Goal: Transaction & Acquisition: Purchase product/service

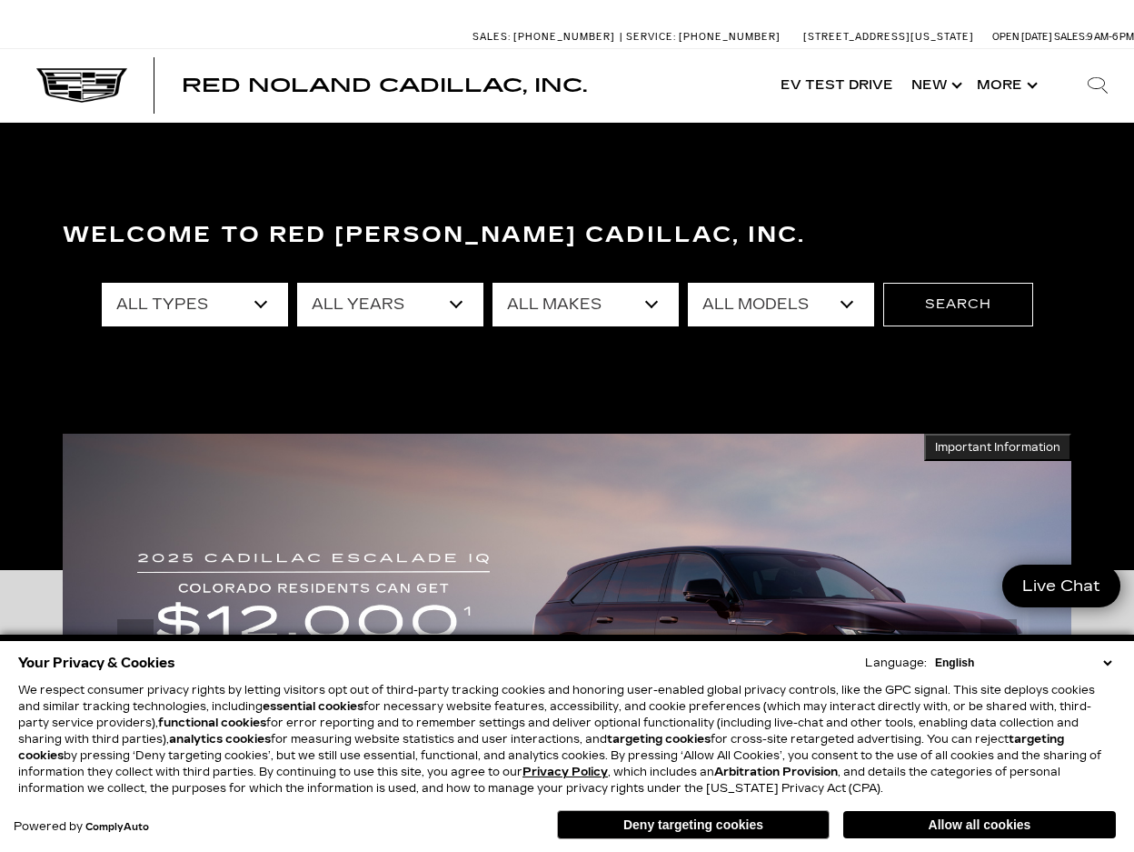
select select "Escalade"
click at [917, 310] on button "Search" at bounding box center [959, 305] width 150 height 44
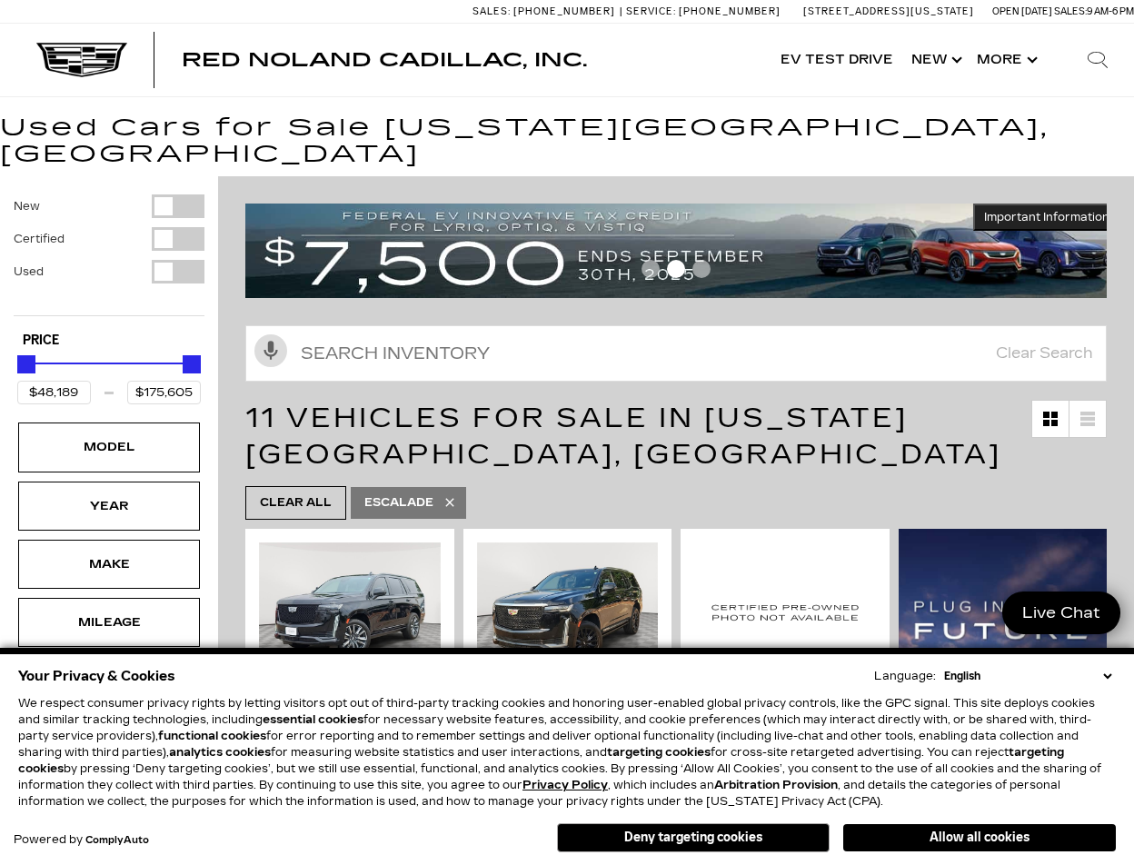
click at [689, 829] on button "Deny targeting cookies" at bounding box center [693, 838] width 273 height 29
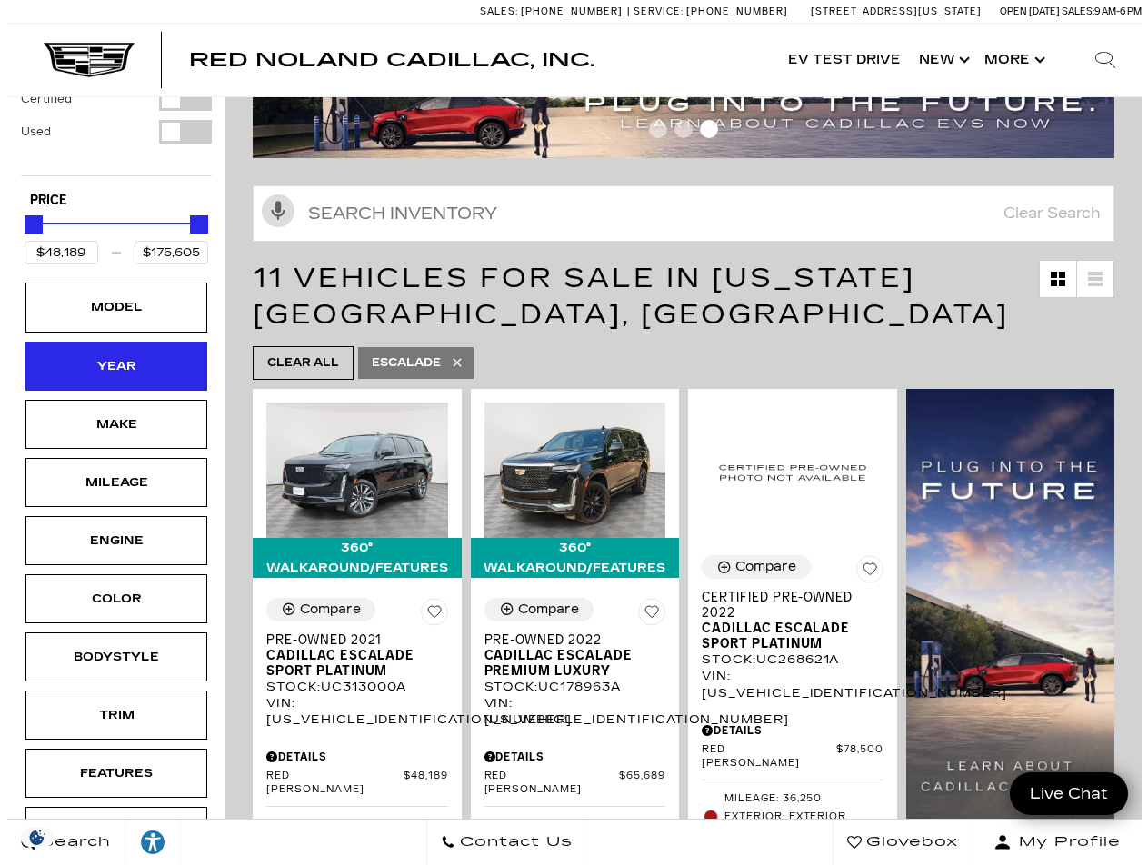
scroll to position [217, 0]
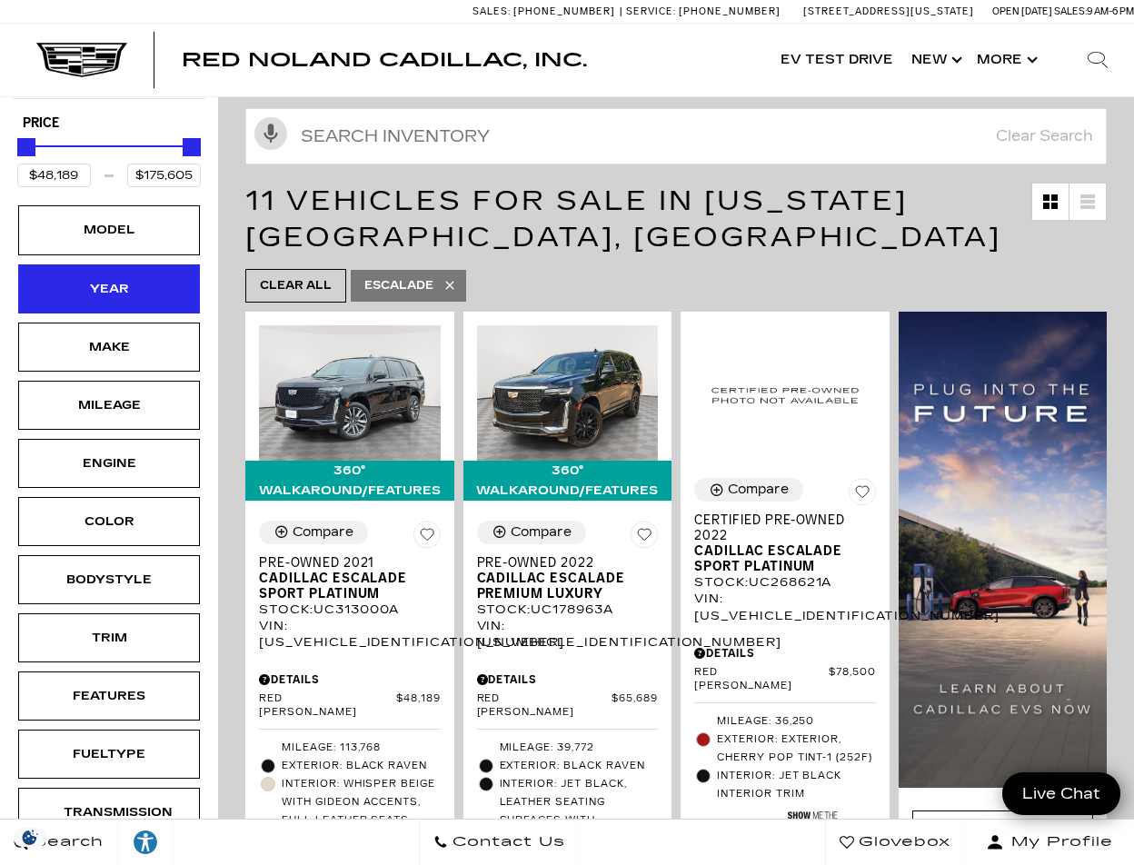
click at [147, 279] on div "Year" at bounding box center [109, 289] width 91 height 20
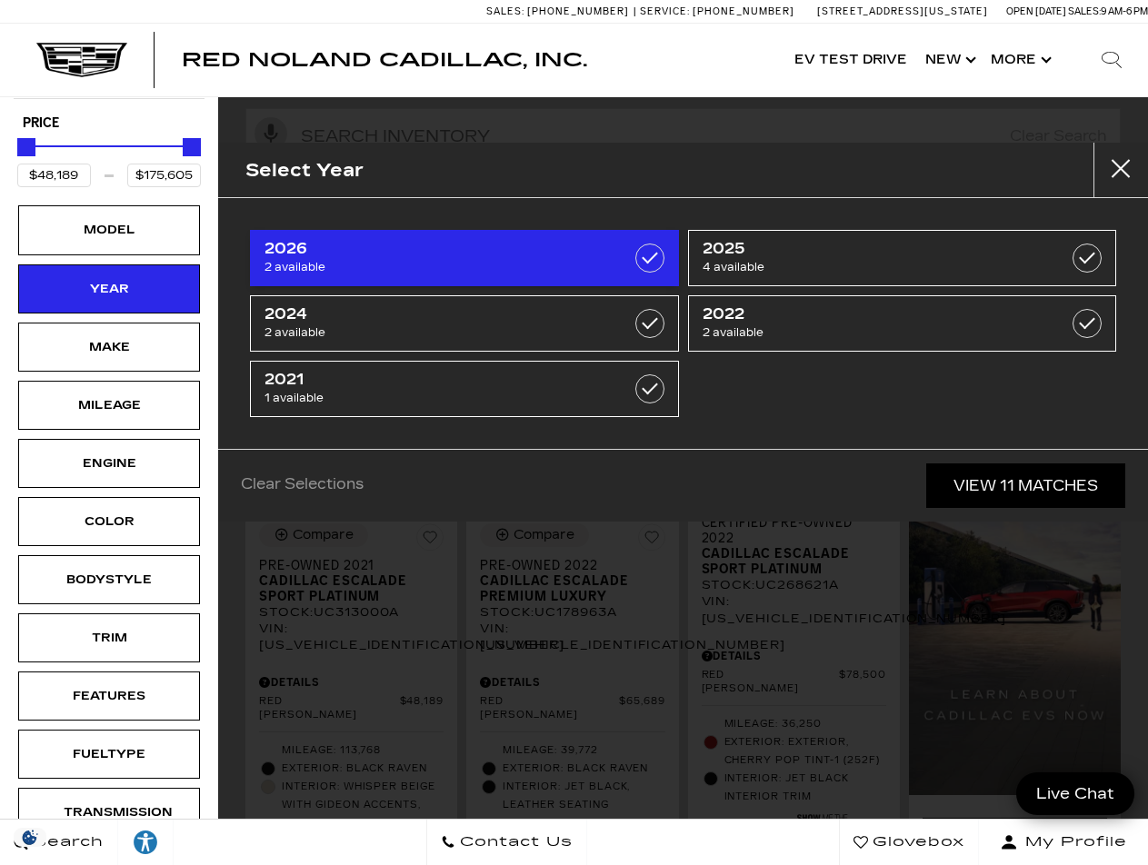
click at [653, 260] on label at bounding box center [649, 258] width 29 height 29
type input "$132,685"
checkbox input "true"
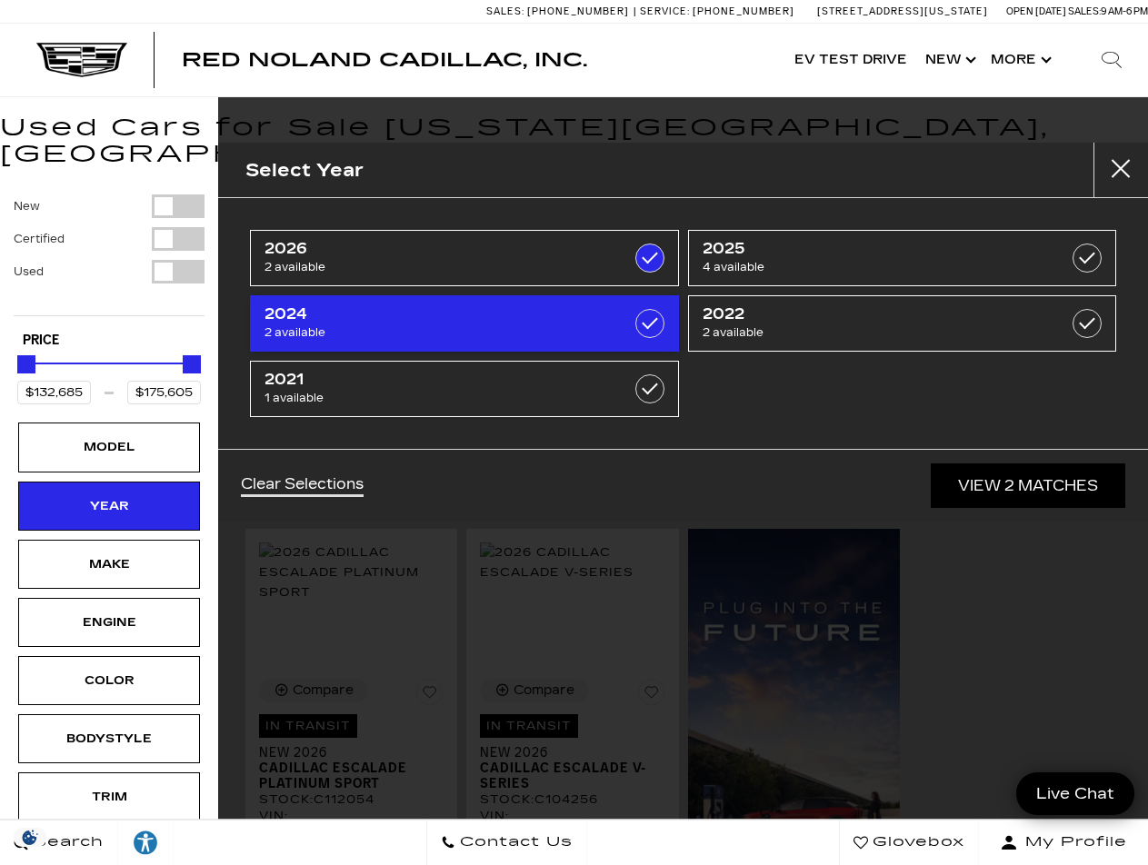
click at [644, 323] on label at bounding box center [649, 323] width 29 height 29
type input "$93,189"
checkbox input "true"
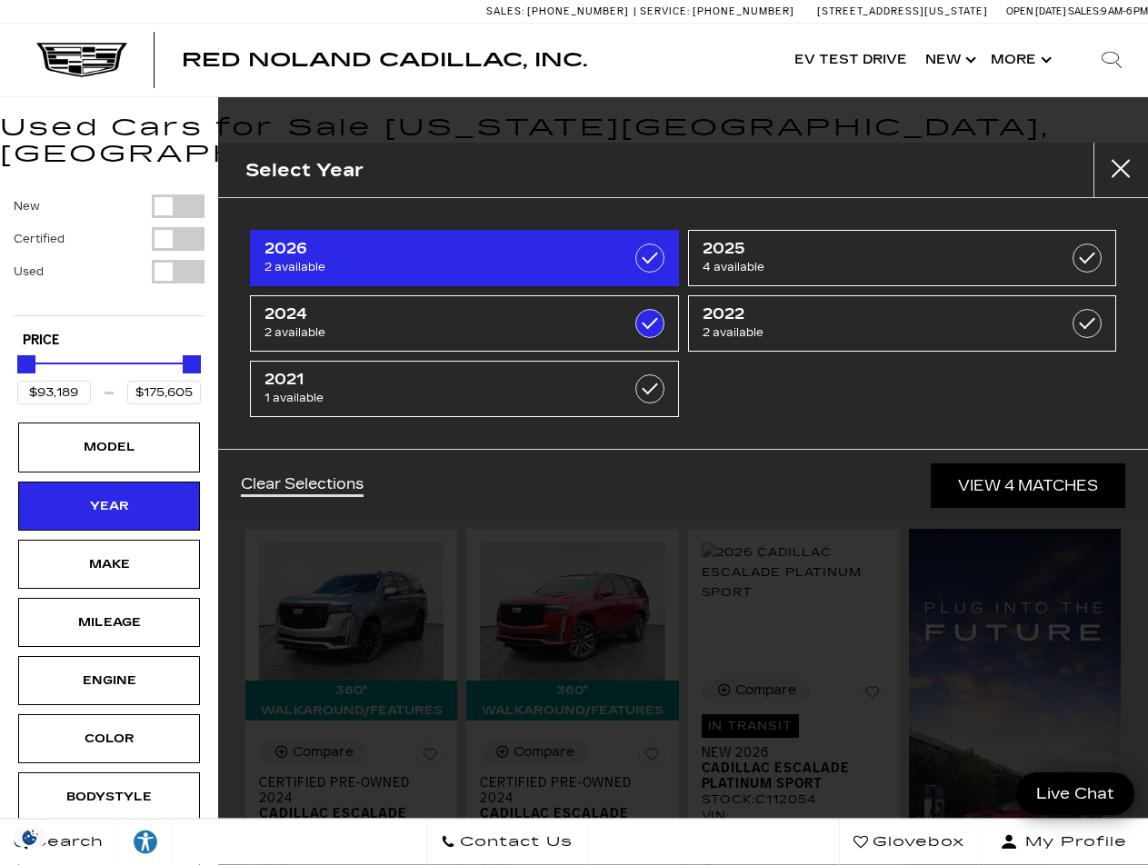
click at [654, 261] on label at bounding box center [649, 258] width 29 height 29
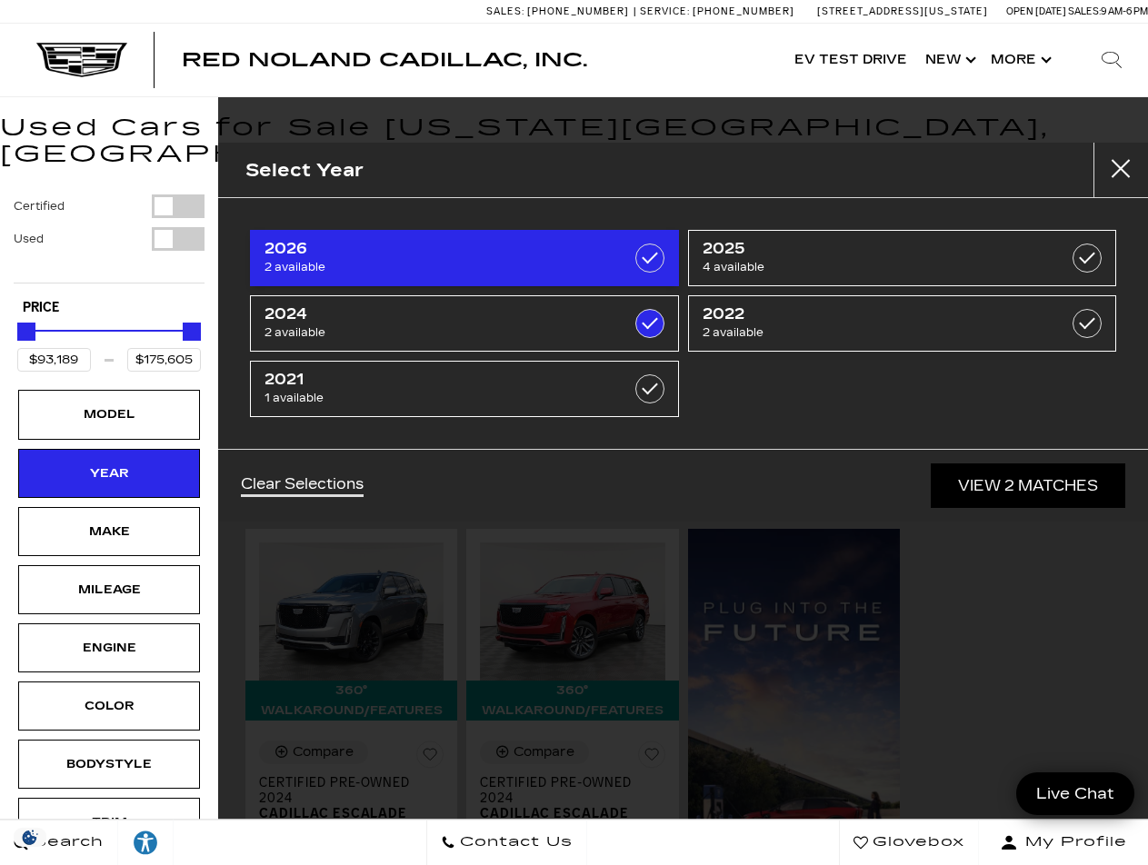
type input "$94,689"
checkbox input "false"
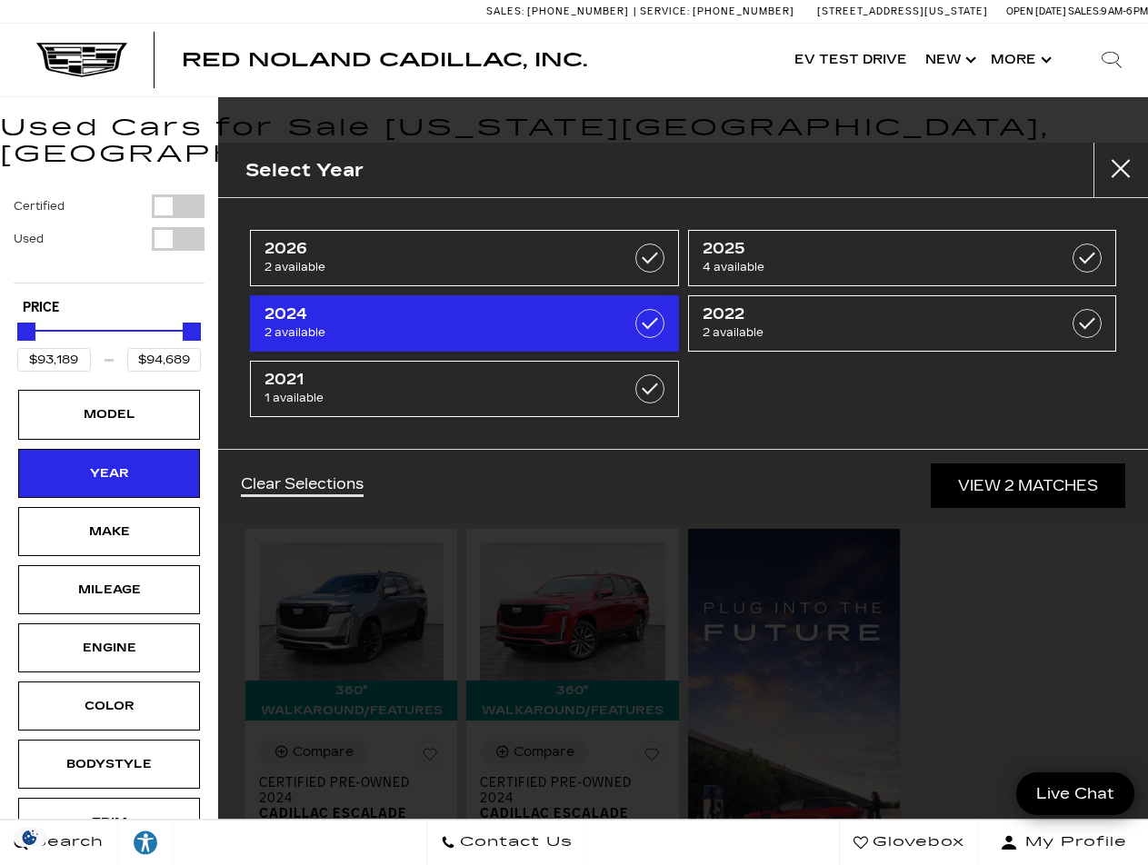
drag, startPoint x: 647, startPoint y: 315, endPoint x: 646, endPoint y: 345, distance: 30.0
click at [647, 315] on label at bounding box center [649, 323] width 29 height 29
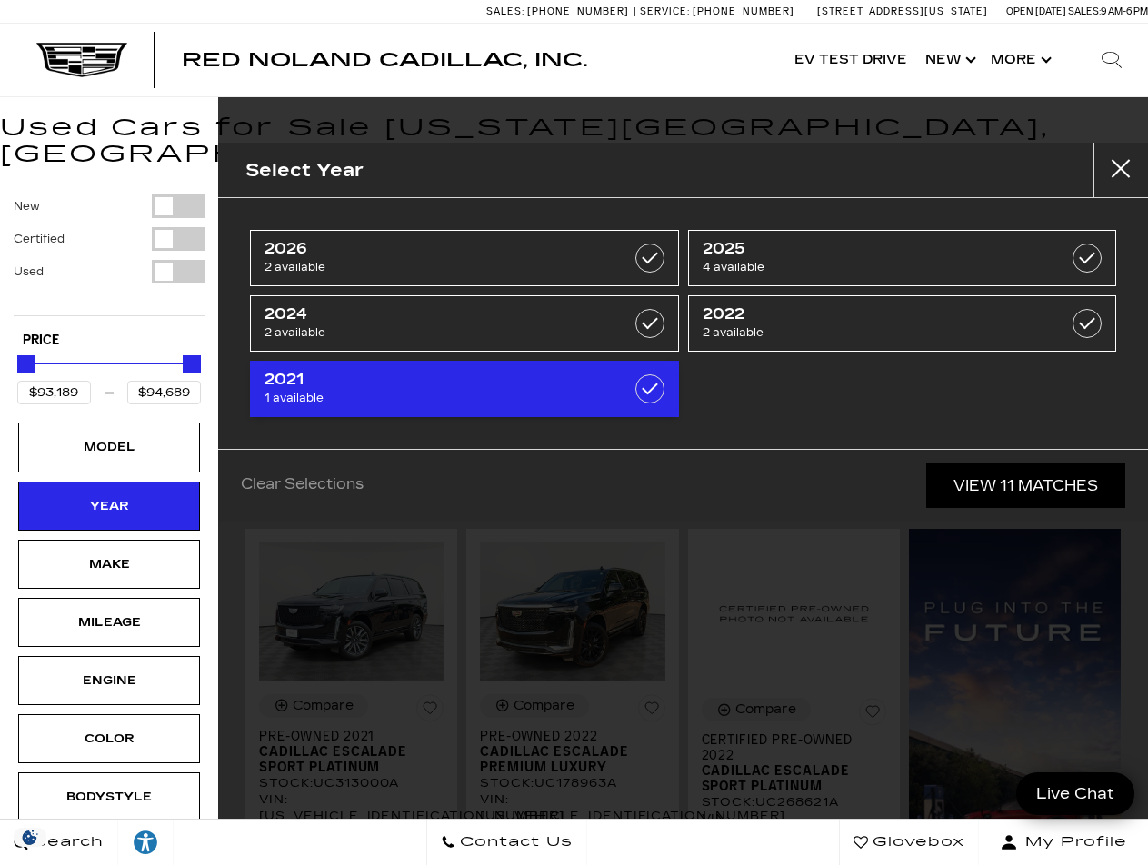
type input "$48,189"
type input "$175,605"
checkbox input "false"
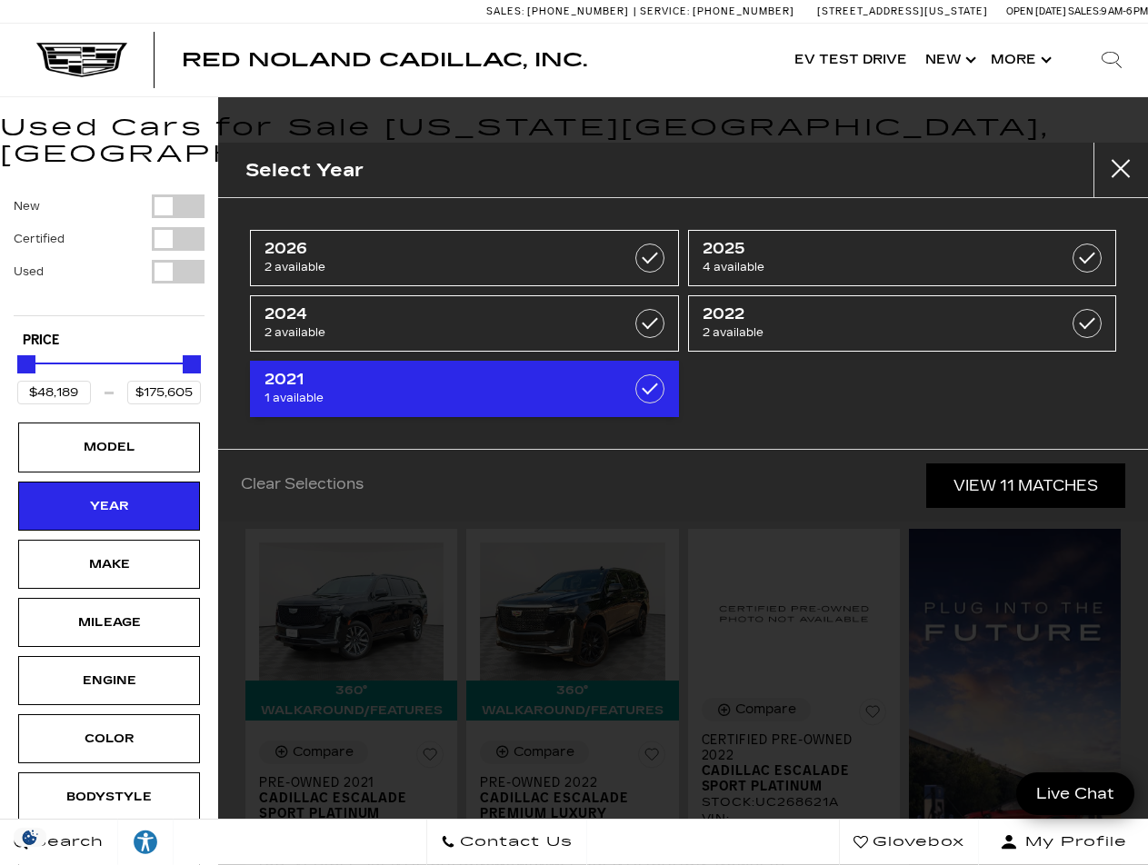
click at [649, 393] on label at bounding box center [649, 389] width 29 height 29
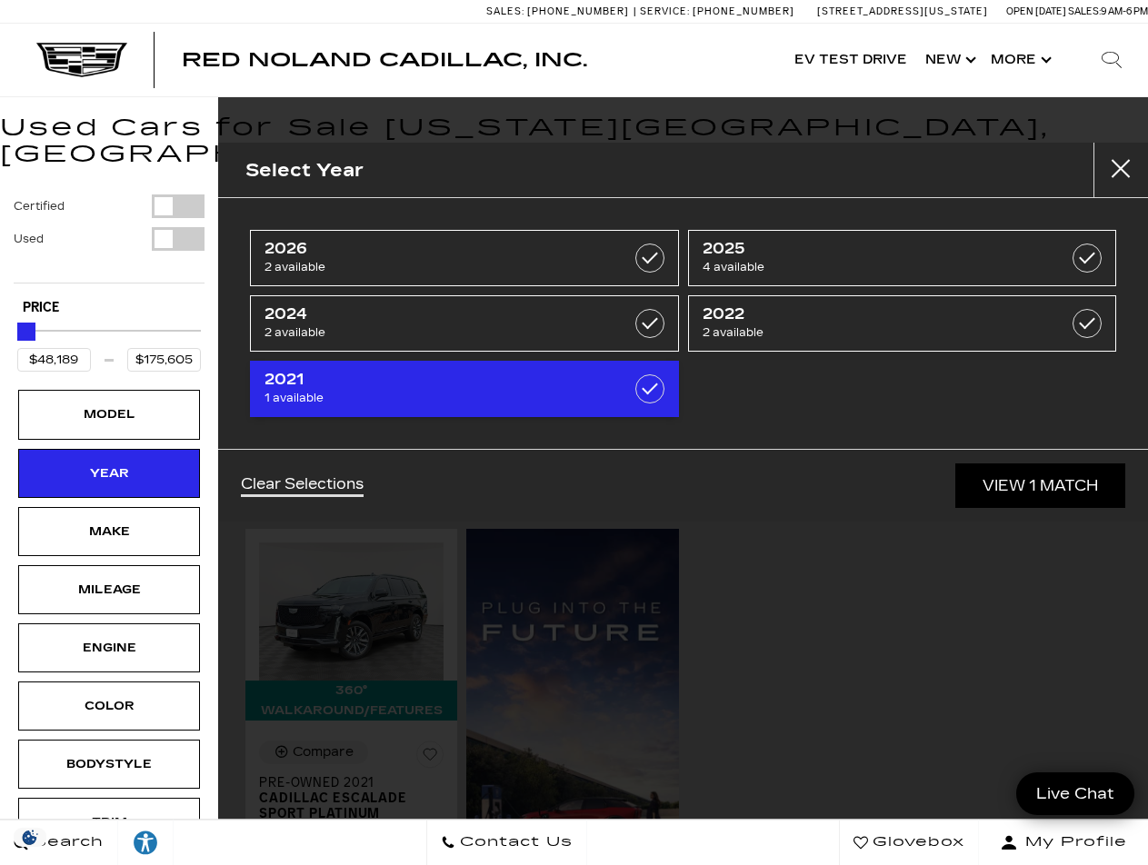
type input "$48,189"
checkbox input "true"
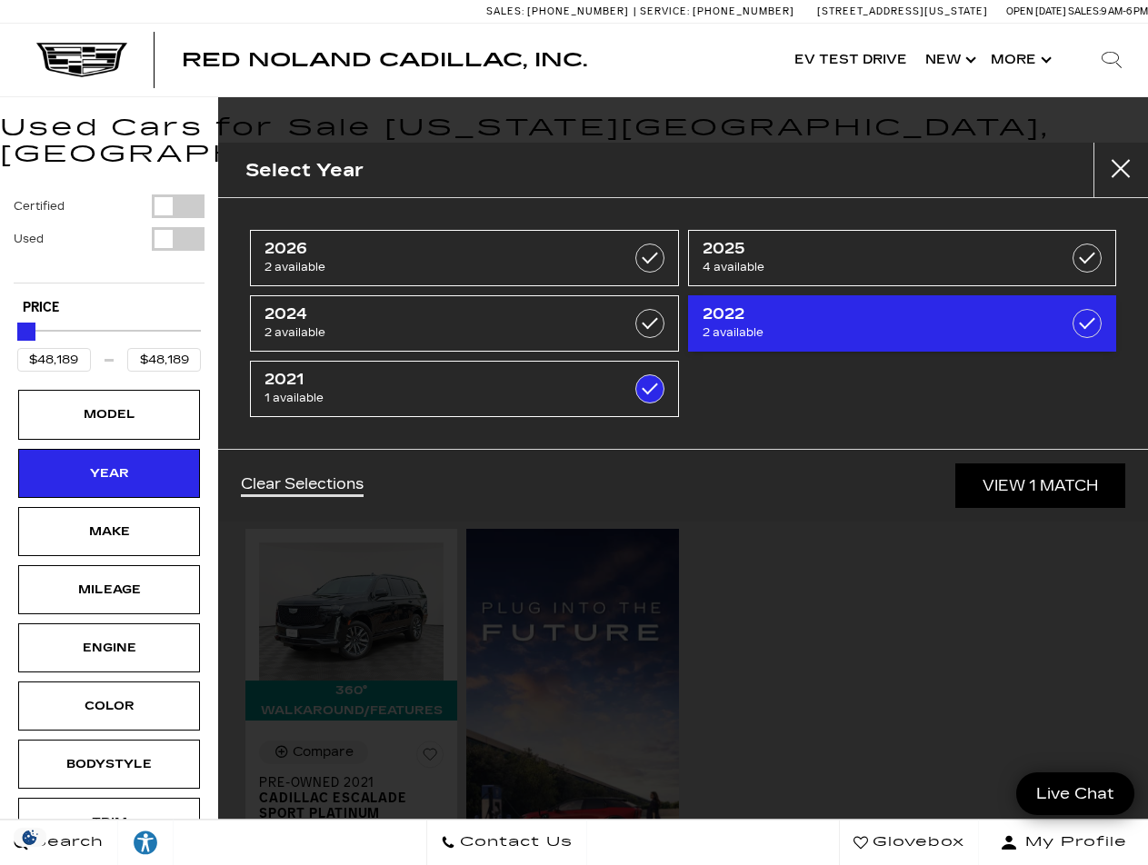
click at [1087, 329] on label at bounding box center [1087, 323] width 29 height 29
type input "$78,500"
checkbox input "true"
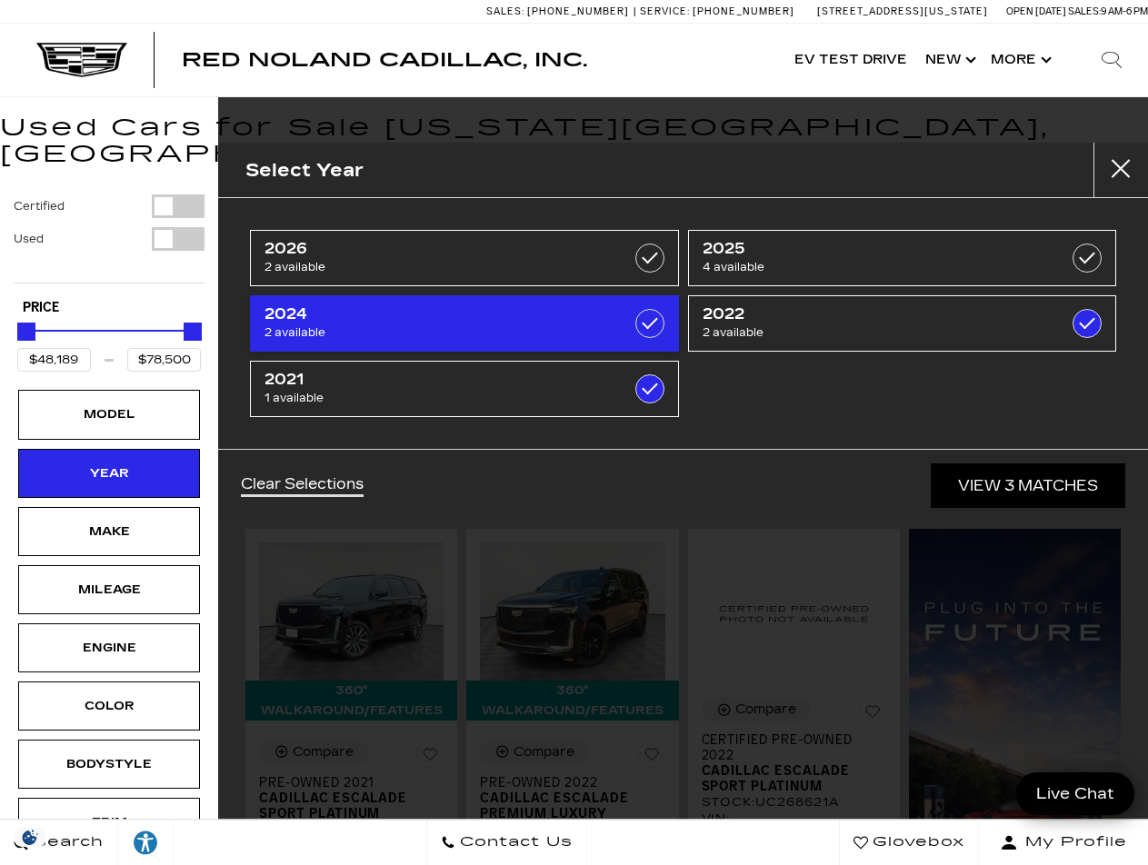
click at [644, 323] on label at bounding box center [649, 323] width 29 height 29
type input "$94,689"
checkbox input "true"
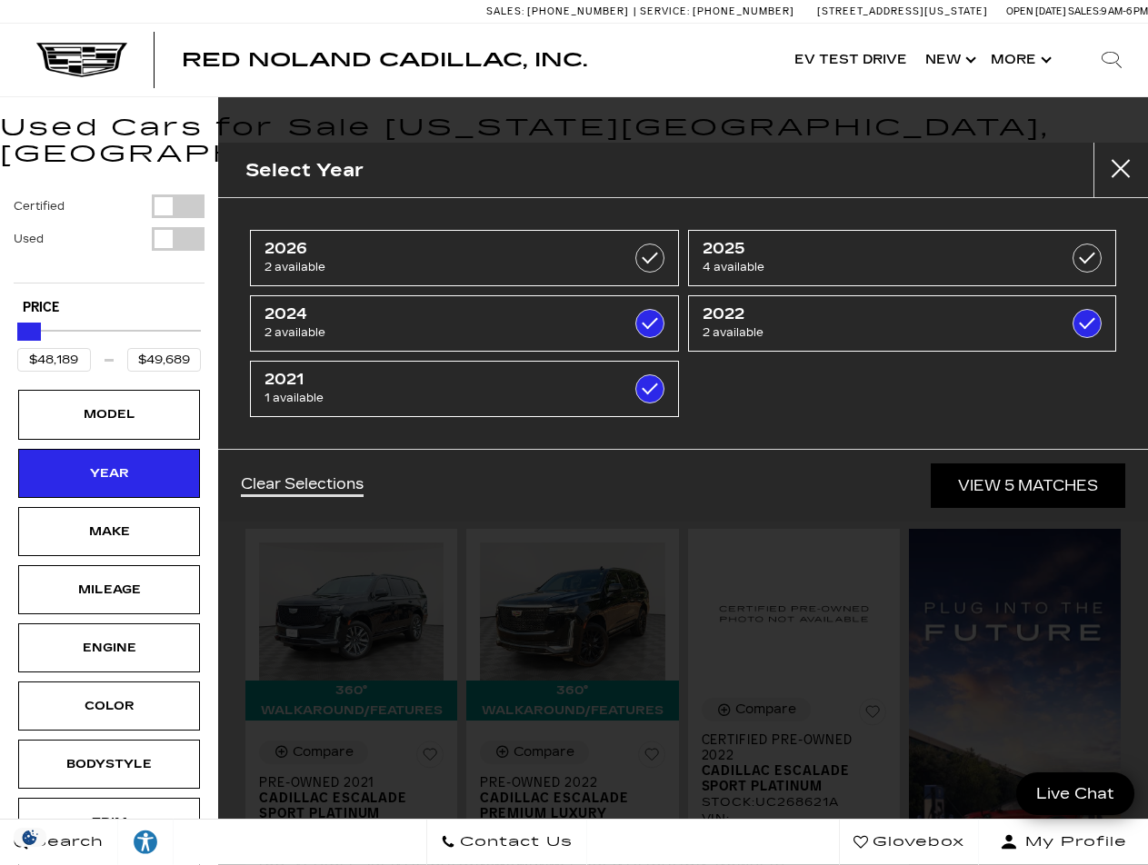
type input "$50,189"
drag, startPoint x: 195, startPoint y: 305, endPoint x: 37, endPoint y: 260, distance: 164.3
click at [37, 260] on div "Certified Used Type Price $48,189 $50,189 Model Year Make Mileage Engine Color …" at bounding box center [109, 611] width 191 height 832
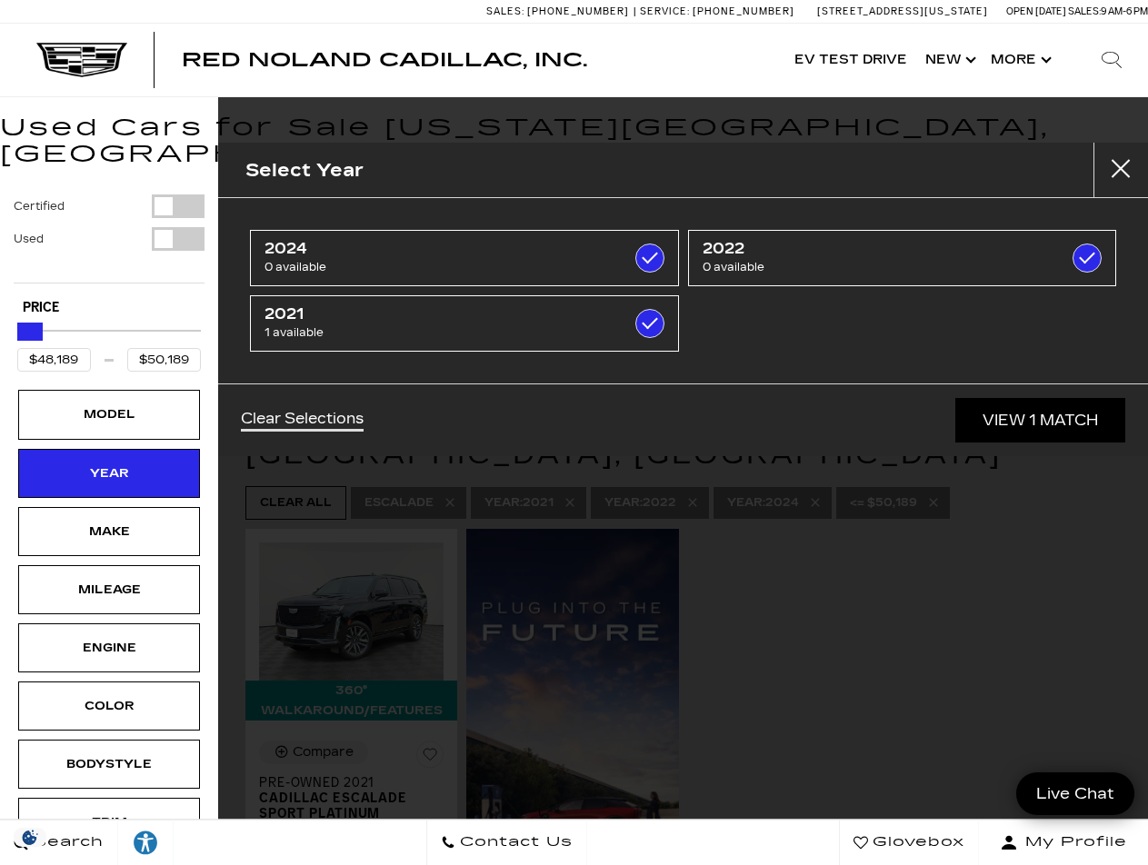
click at [1044, 422] on link "View 1 Match" at bounding box center [1040, 420] width 170 height 45
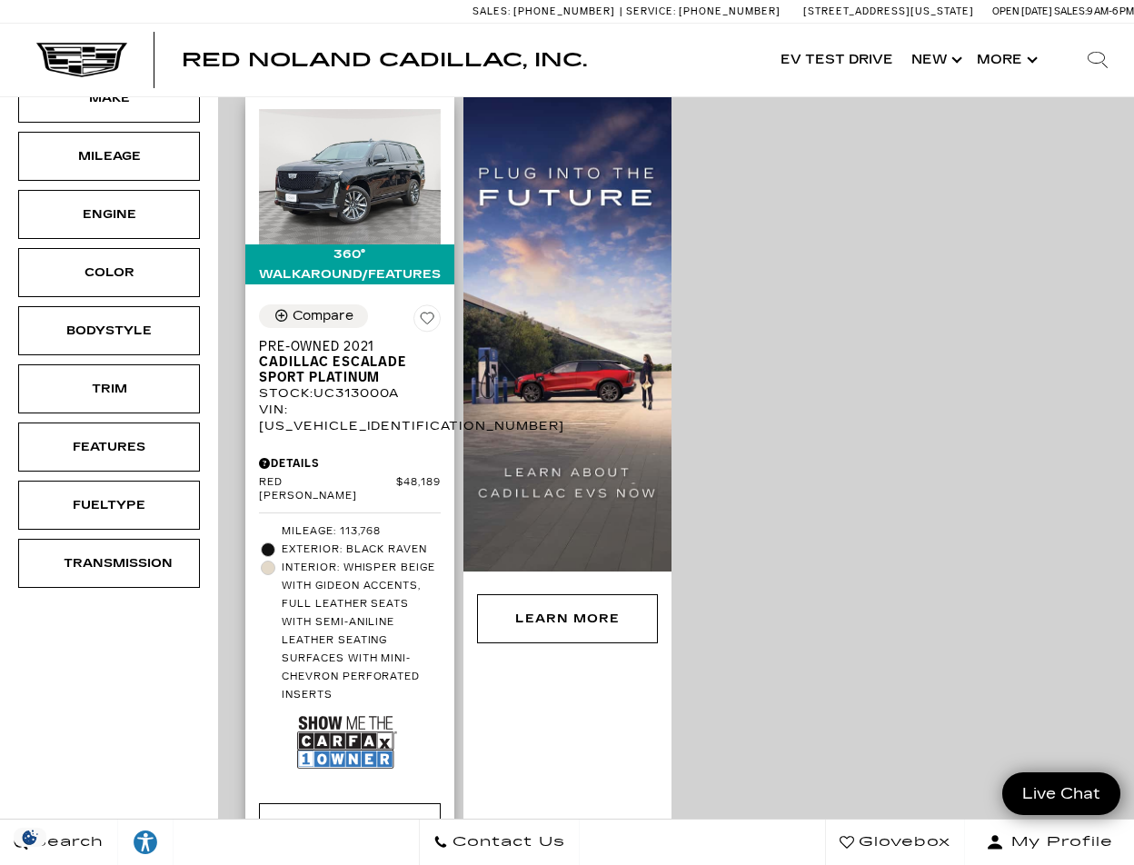
scroll to position [576, 0]
